Goal: Download file/media

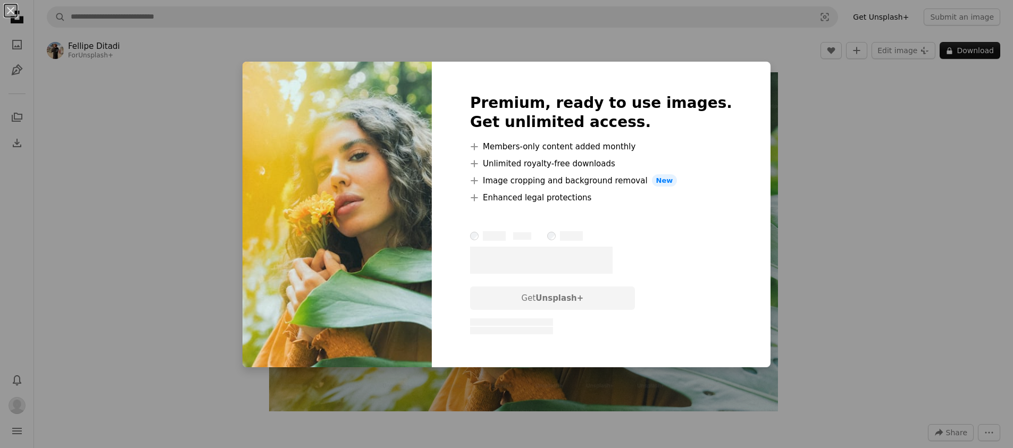
scroll to position [0, 233]
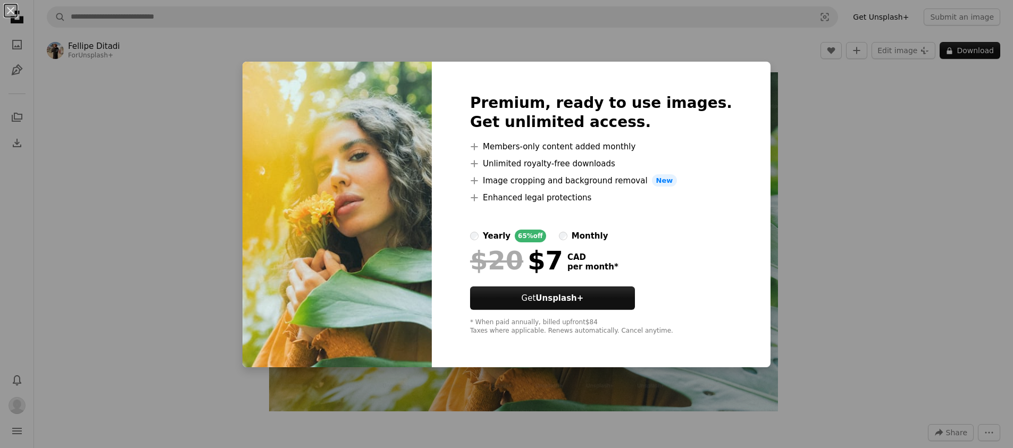
click at [852, 128] on div "An X shape Premium, ready to use images. Get unlimited access. A plus sign Memb…" at bounding box center [506, 224] width 1013 height 448
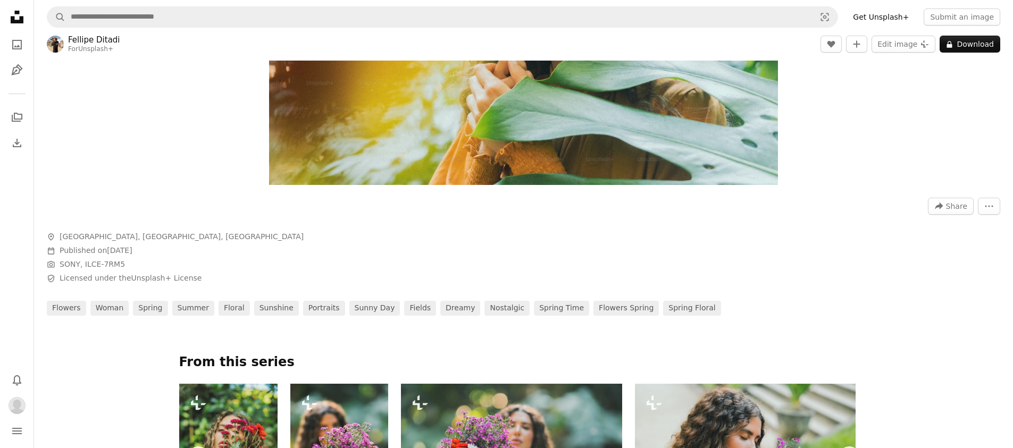
scroll to position [224, 0]
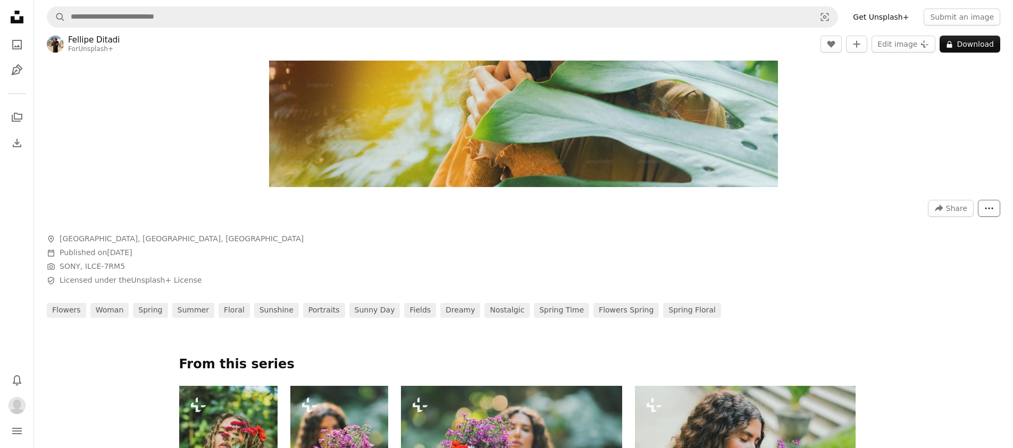
click at [989, 203] on button "More Actions" at bounding box center [989, 208] width 22 height 17
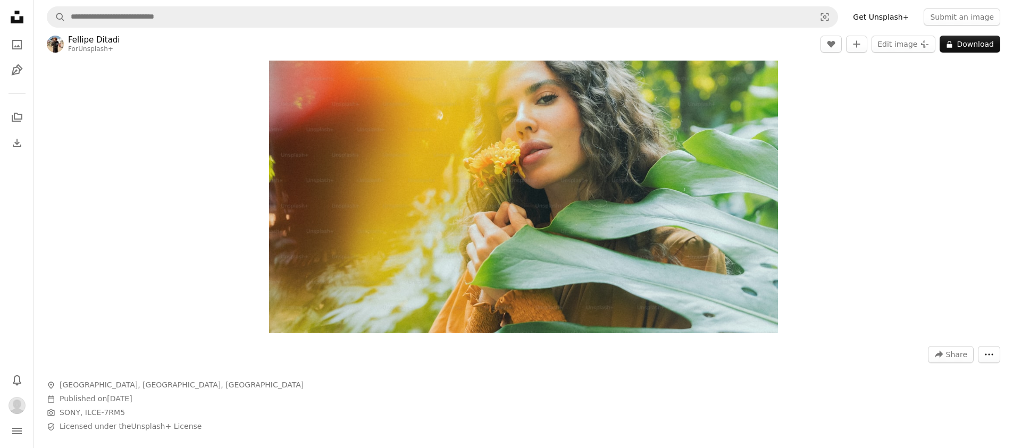
scroll to position [0, 0]
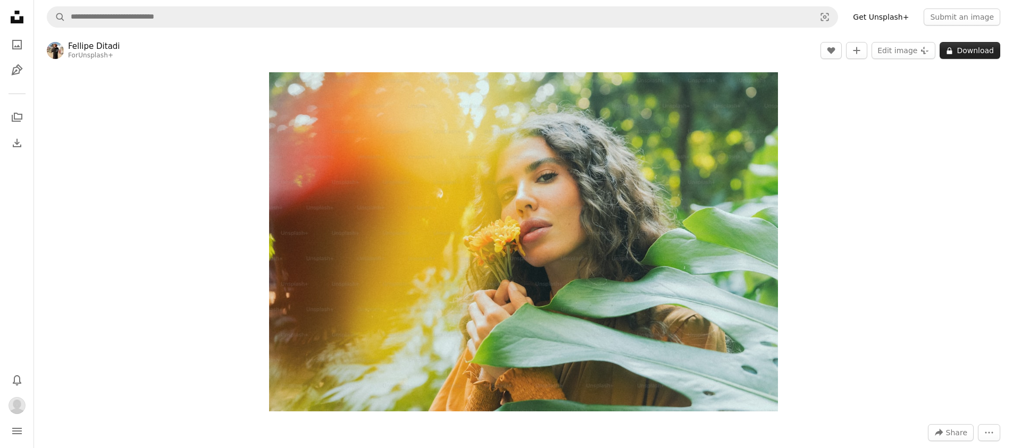
click at [978, 45] on button "A lock Download" at bounding box center [970, 50] width 61 height 17
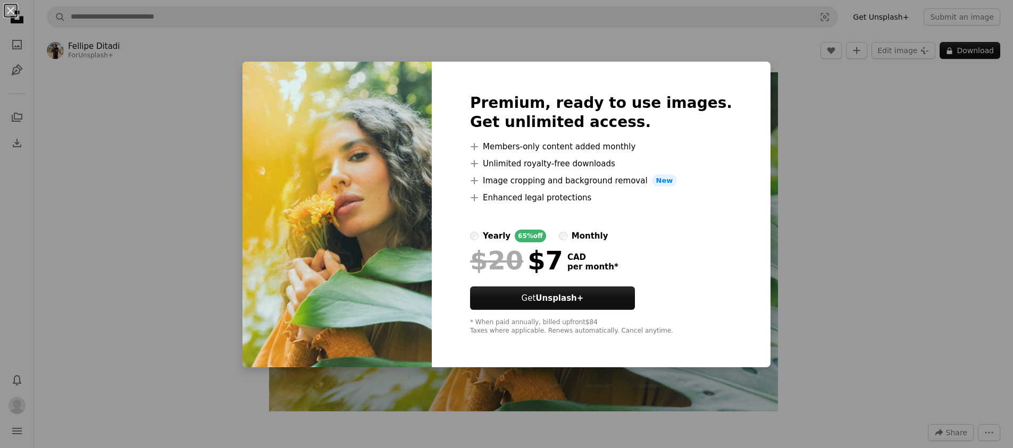
click at [879, 97] on div "An X shape Premium, ready to use images. Get unlimited access. A plus sign Memb…" at bounding box center [506, 224] width 1013 height 448
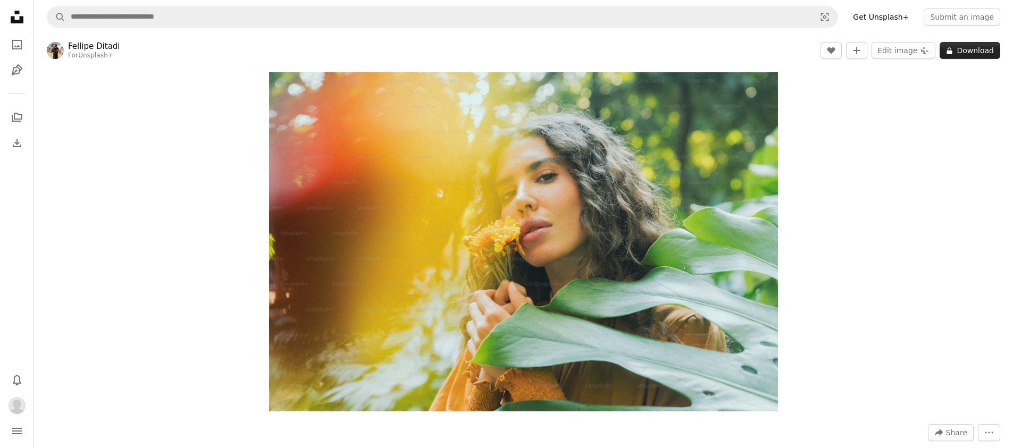
click at [984, 47] on button "A lock Download" at bounding box center [970, 50] width 61 height 17
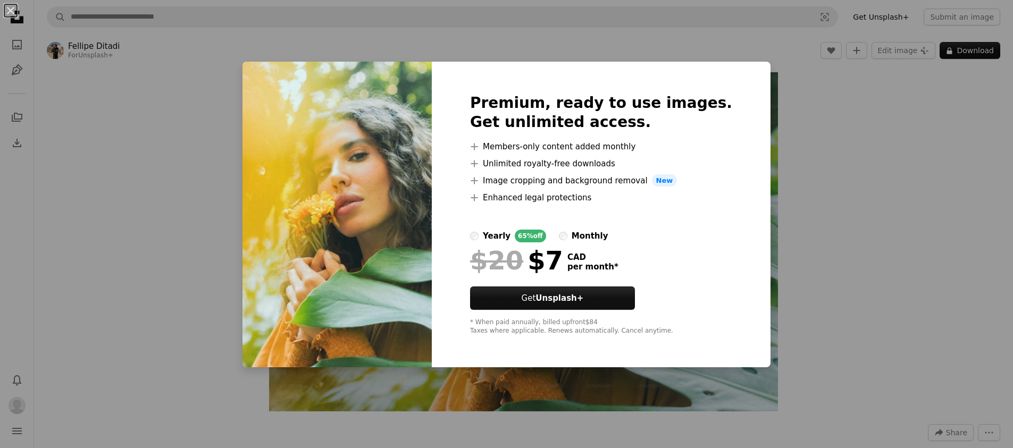
click at [766, 156] on div "An X shape Premium, ready to use images. Get unlimited access. A plus sign Memb…" at bounding box center [506, 224] width 1013 height 448
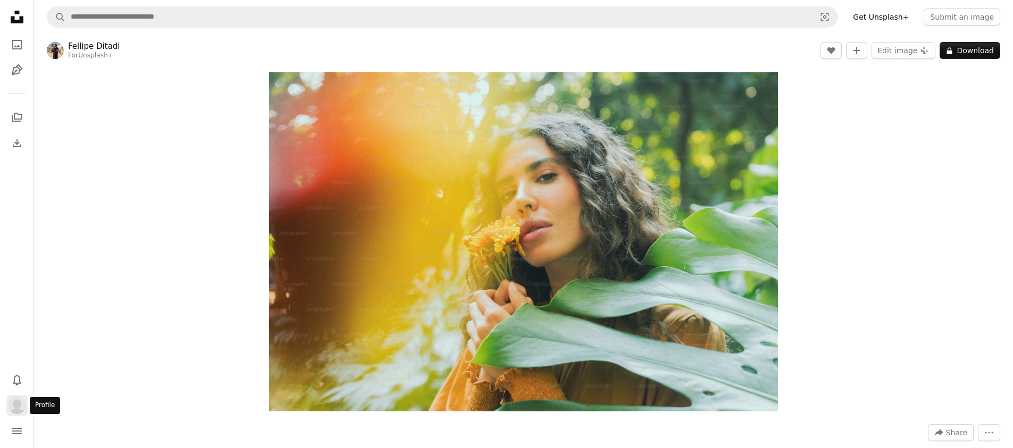
click at [18, 405] on img "Profile" at bounding box center [17, 405] width 17 height 17
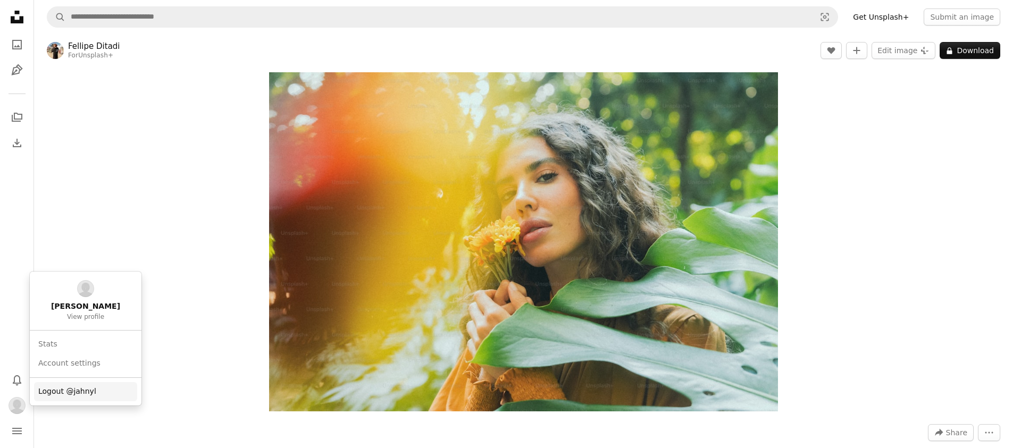
click at [73, 397] on span "Logout @jahnyl" at bounding box center [67, 392] width 58 height 11
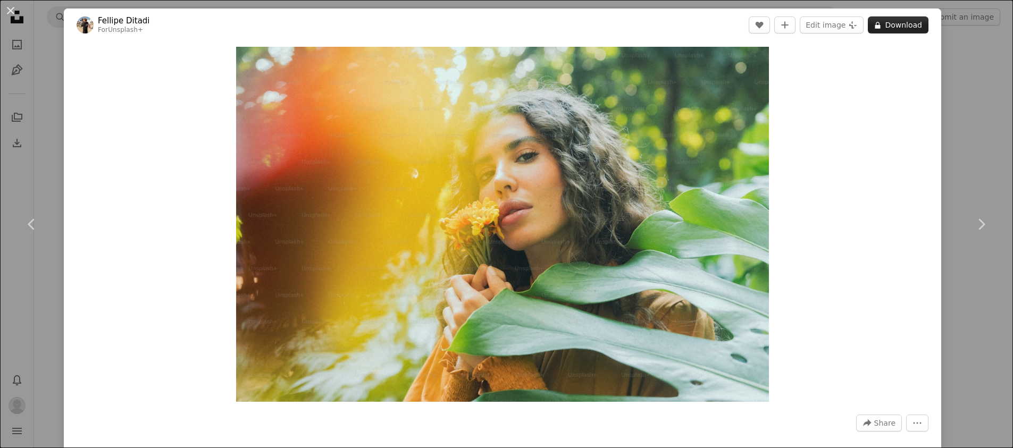
scroll to position [56, 0]
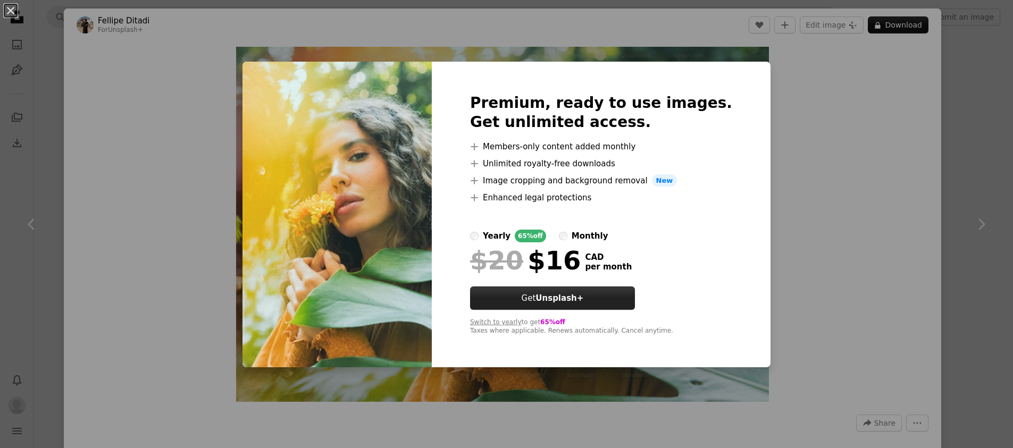
click at [583, 296] on strong "Unsplash+" at bounding box center [560, 299] width 48 height 10
